Goal: Task Accomplishment & Management: Manage account settings

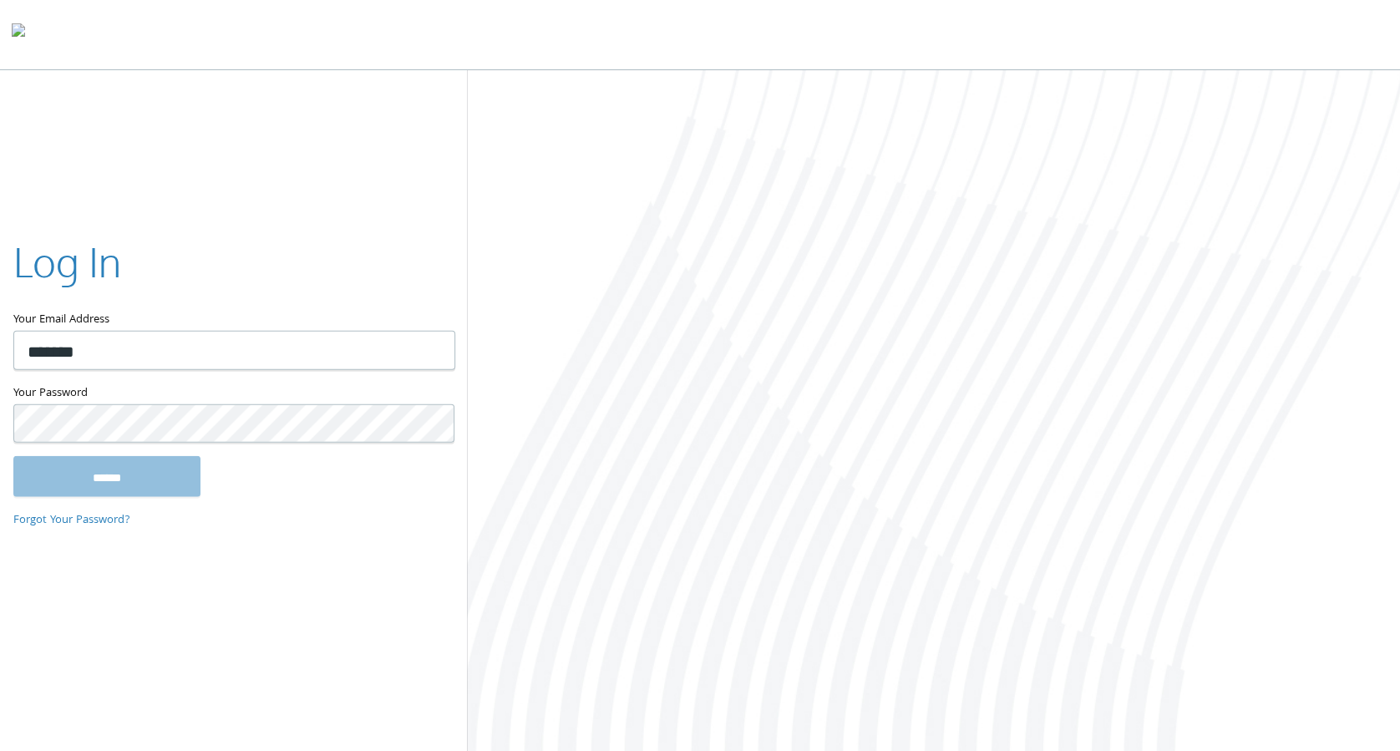
type input "**********"
click at [13, 456] on input "******" at bounding box center [106, 476] width 187 height 40
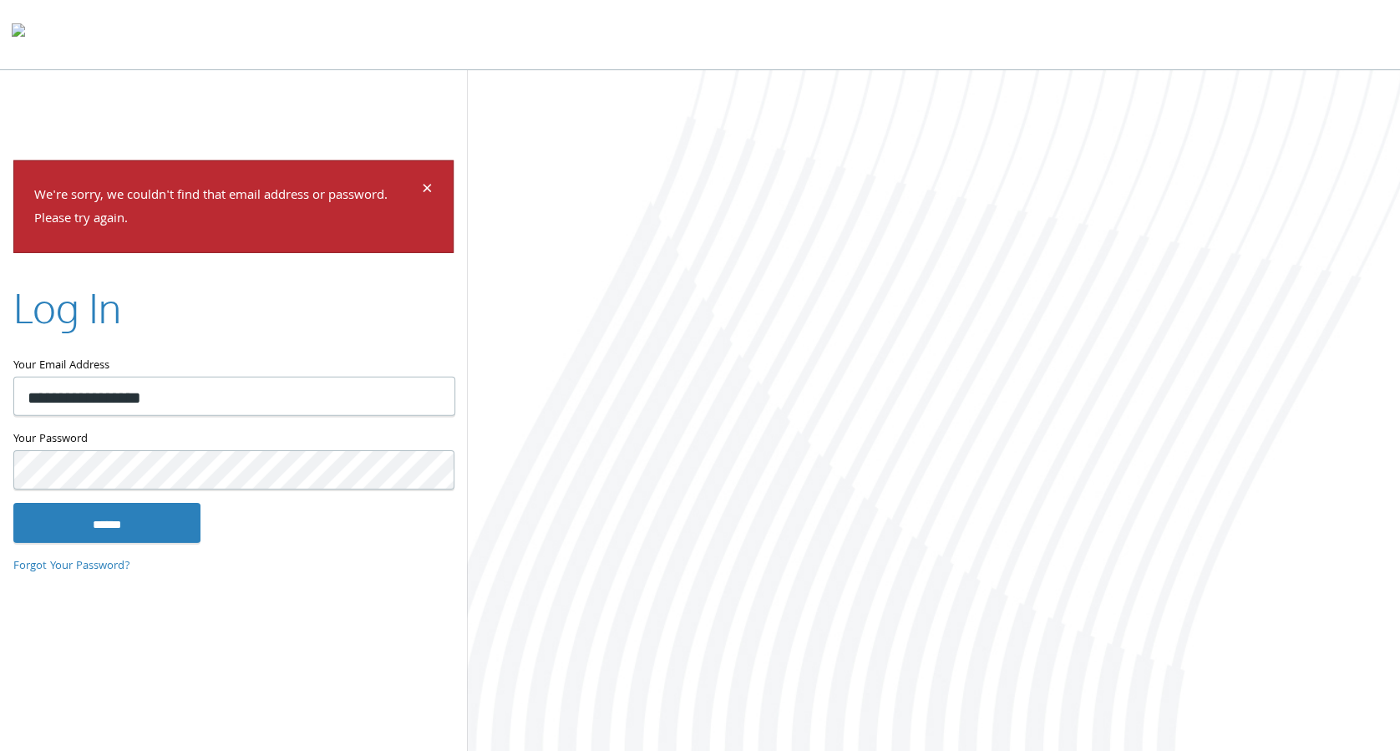
click at [13, 503] on input "******" at bounding box center [106, 523] width 187 height 40
